Goal: Task Accomplishment & Management: Use online tool/utility

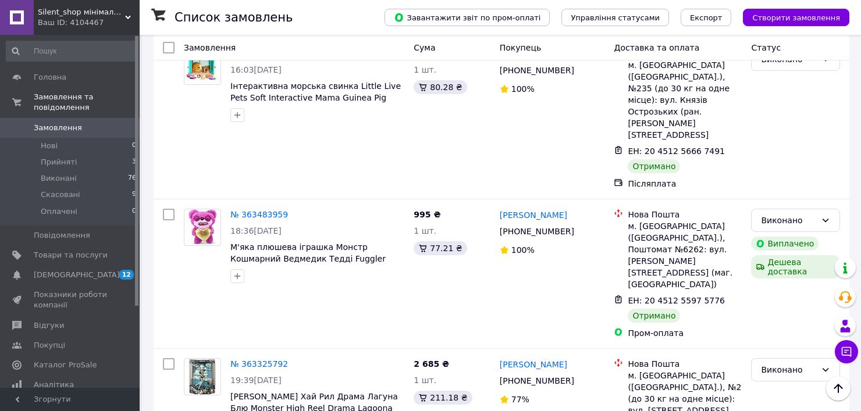
scroll to position [2133, 0]
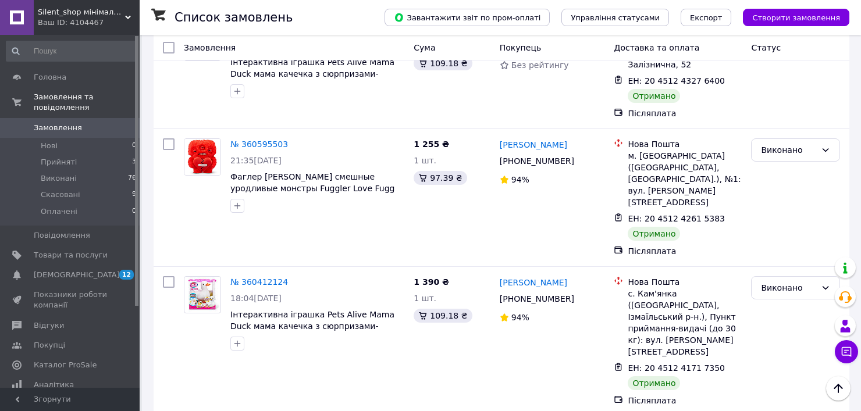
scroll to position [2010, 0]
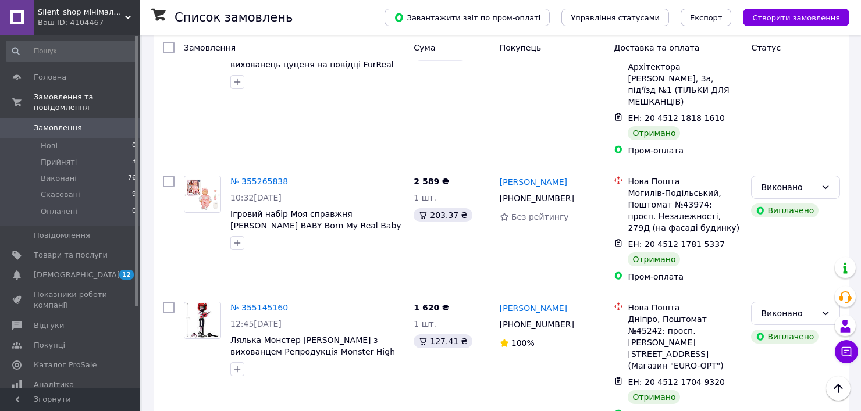
scroll to position [2085, 0]
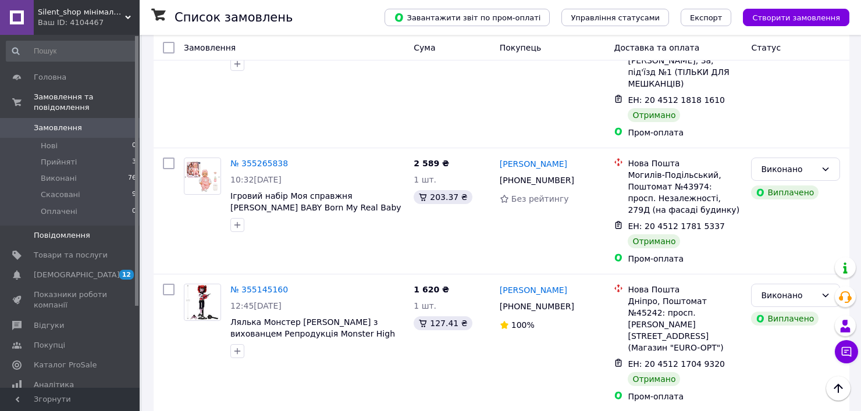
click at [63, 231] on link "Повідомлення 0" at bounding box center [71, 236] width 143 height 20
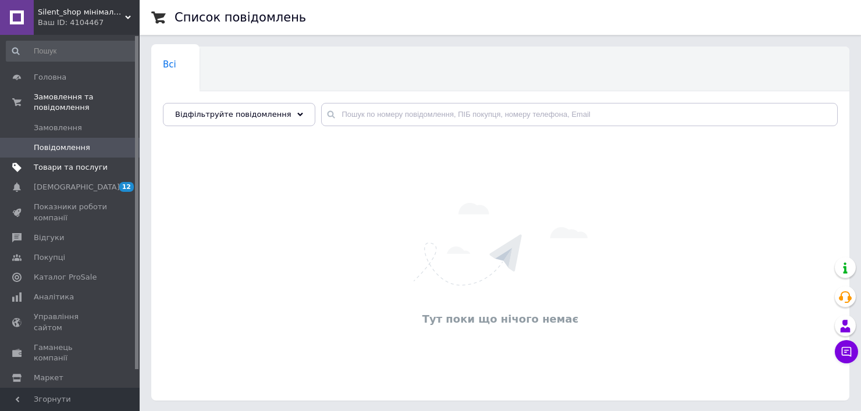
click at [69, 162] on span "Товари та послуги" at bounding box center [71, 167] width 74 height 10
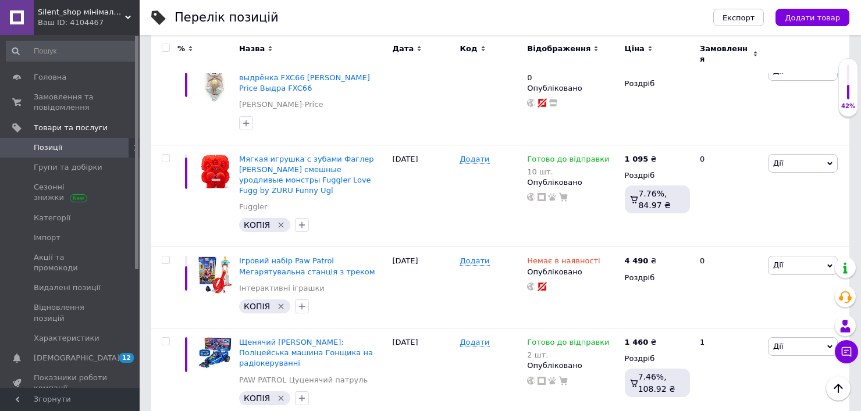
scroll to position [3899, 0]
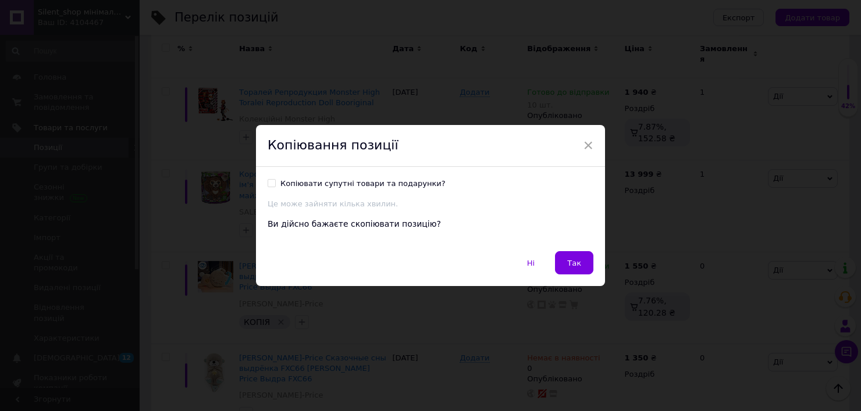
scroll to position [3868, 0]
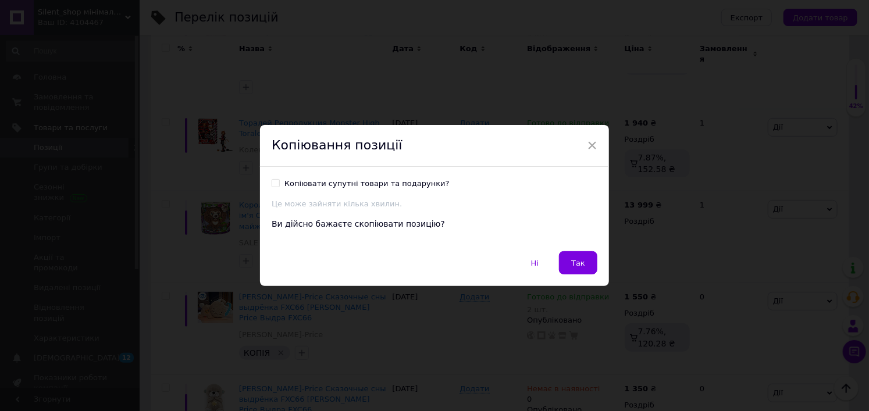
click at [580, 275] on div "Ні   Так" at bounding box center [434, 268] width 349 height 35
click at [581, 267] on span "Так" at bounding box center [578, 263] width 14 height 9
